Goal: Task Accomplishment & Management: Use online tool/utility

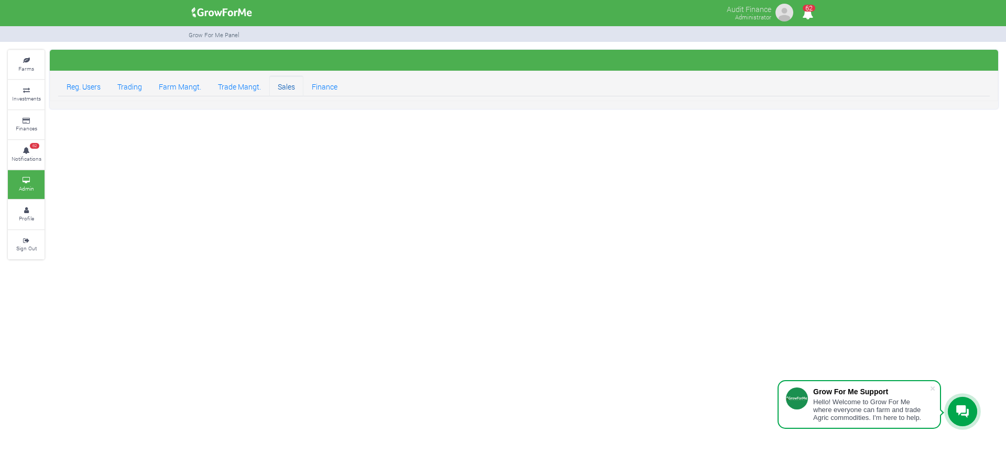
click at [291, 89] on link "Sales" at bounding box center [286, 85] width 34 height 21
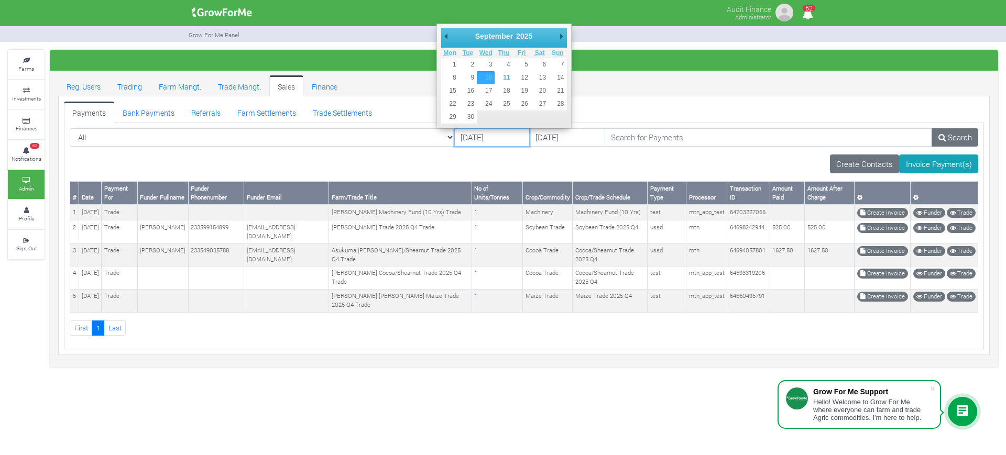
click at [454, 136] on input "[DATE]" at bounding box center [491, 137] width 75 height 19
type input "09/09/2025"
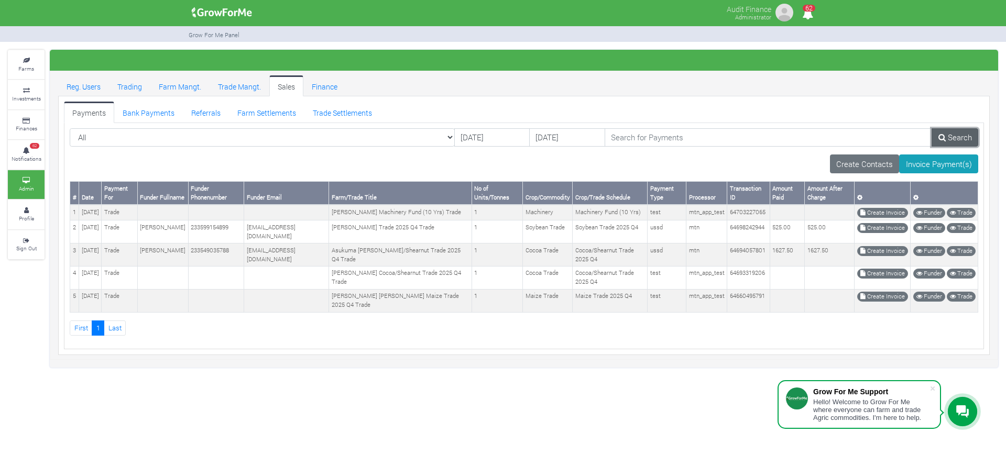
click at [957, 138] on link "Search" at bounding box center [954, 137] width 47 height 19
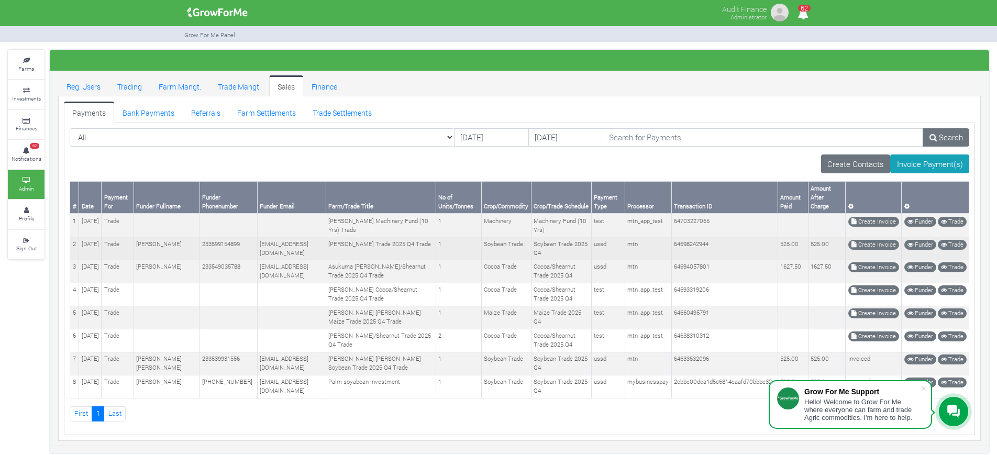
scroll to position [52, 0]
click at [876, 262] on link "Create Invoice" at bounding box center [873, 267] width 51 height 10
click at [865, 240] on link "Create Invoice" at bounding box center [873, 245] width 51 height 10
